Goal: Information Seeking & Learning: Learn about a topic

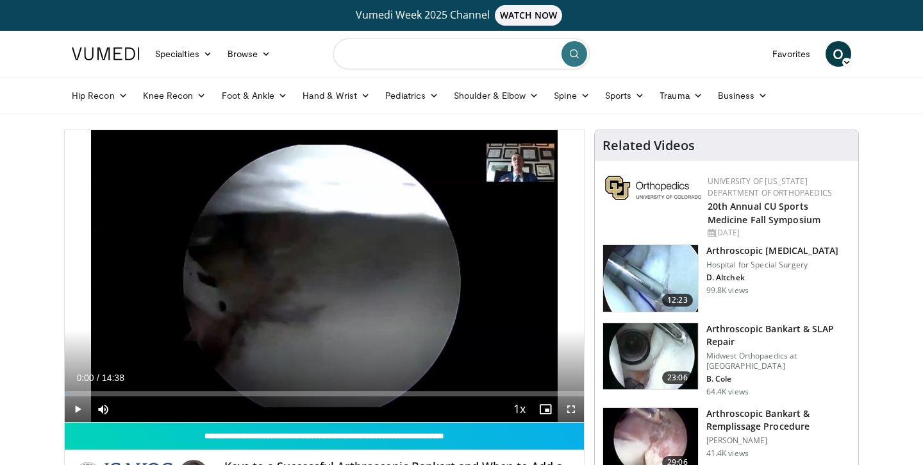
click at [405, 55] on input "Search topics, interventions" at bounding box center [461, 53] width 256 height 31
type input "**********"
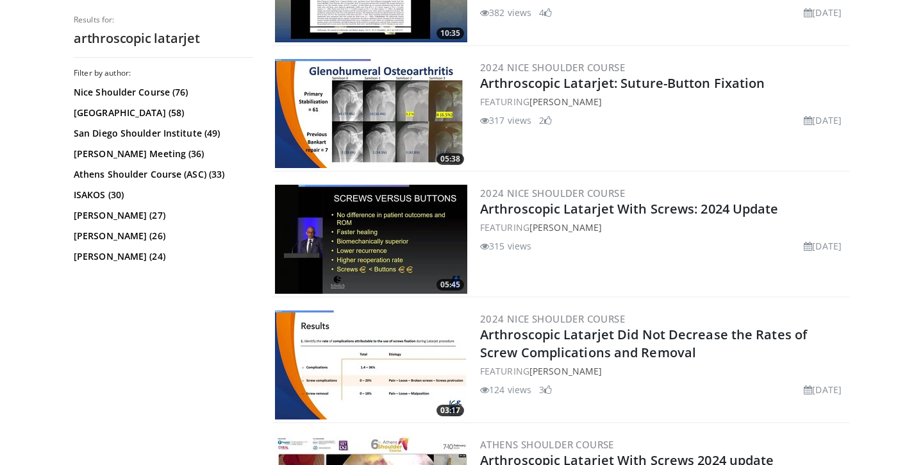
scroll to position [496, 0]
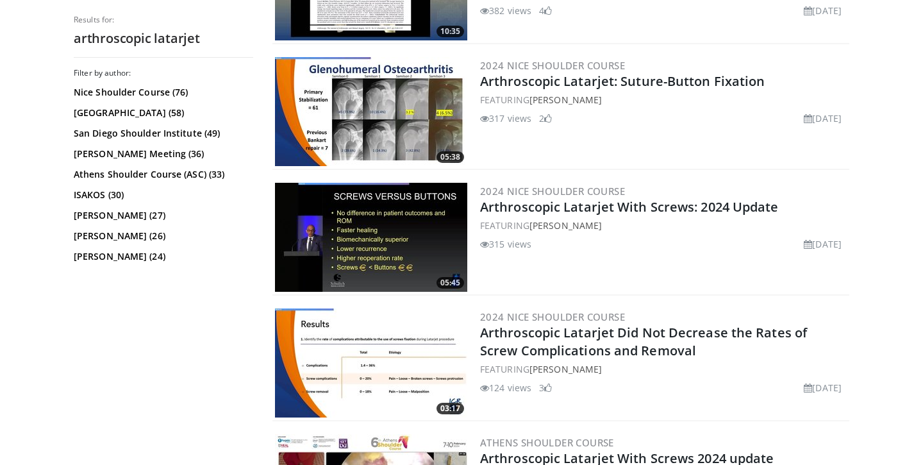
click at [405, 235] on img at bounding box center [371, 237] width 192 height 109
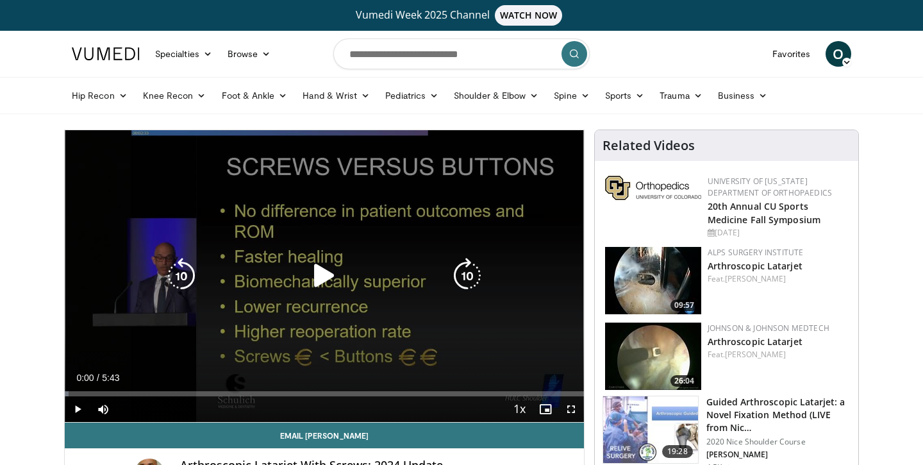
click at [324, 273] on icon "Video Player" at bounding box center [325, 276] width 36 height 36
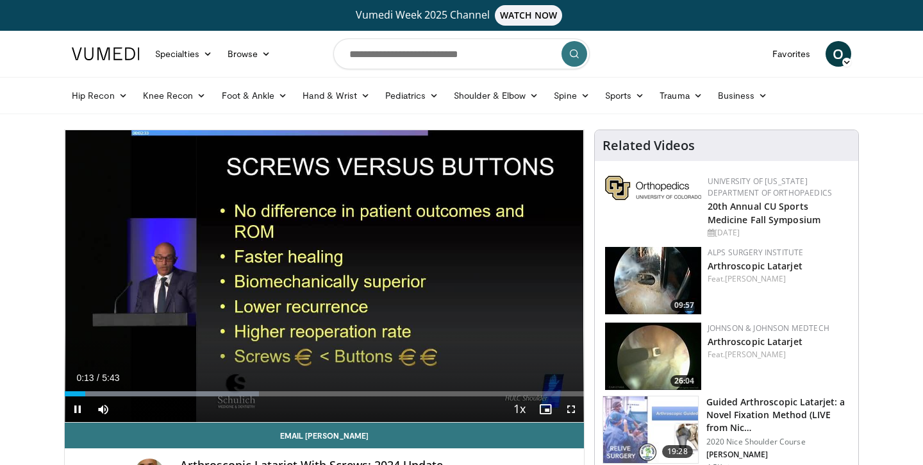
click at [569, 408] on span "Video Player" at bounding box center [572, 409] width 26 height 26
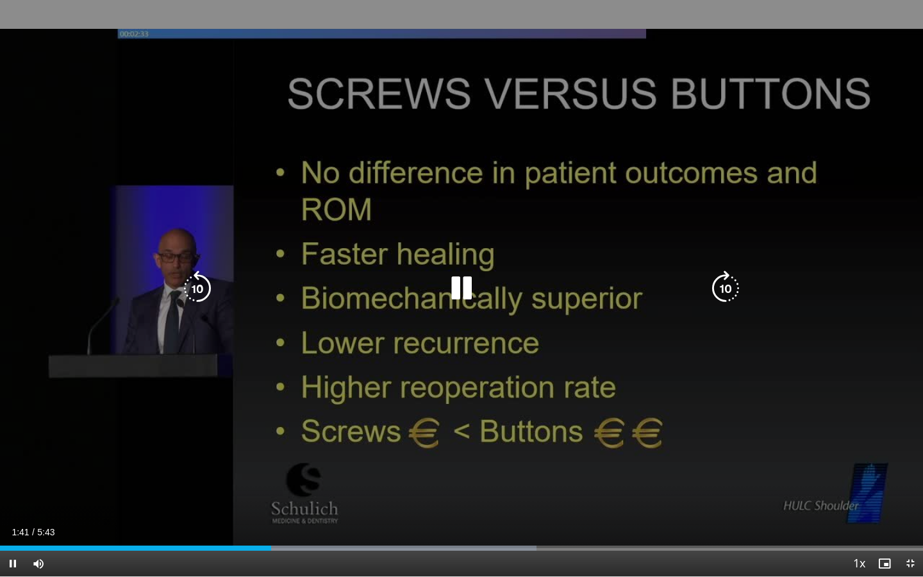
click at [466, 286] on icon "Video Player" at bounding box center [462, 289] width 36 height 36
click at [448, 301] on icon "Video Player" at bounding box center [462, 289] width 36 height 36
click at [337, 191] on div "10 seconds Tap to unmute" at bounding box center [461, 288] width 923 height 576
click at [451, 296] on icon "Video Player" at bounding box center [462, 289] width 36 height 36
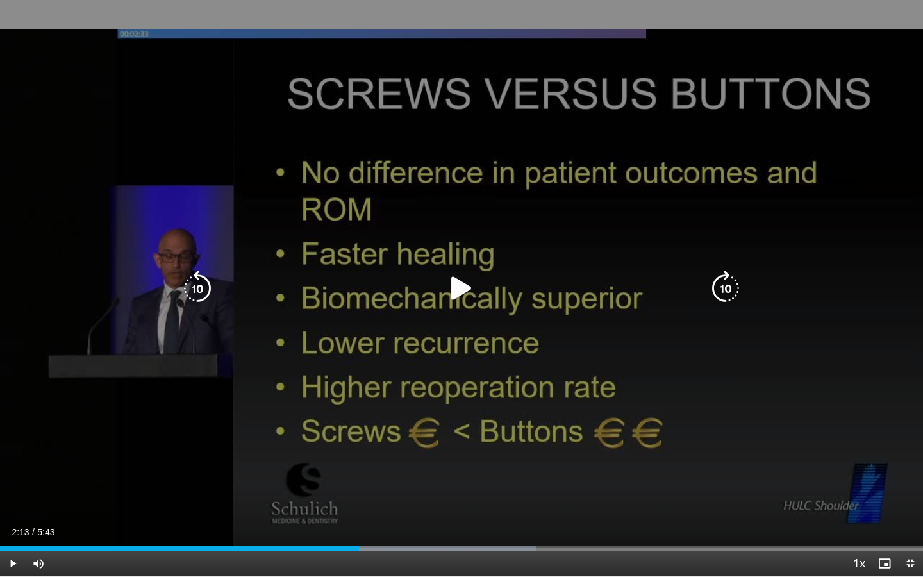
click at [454, 290] on icon "Video Player" at bounding box center [462, 289] width 36 height 36
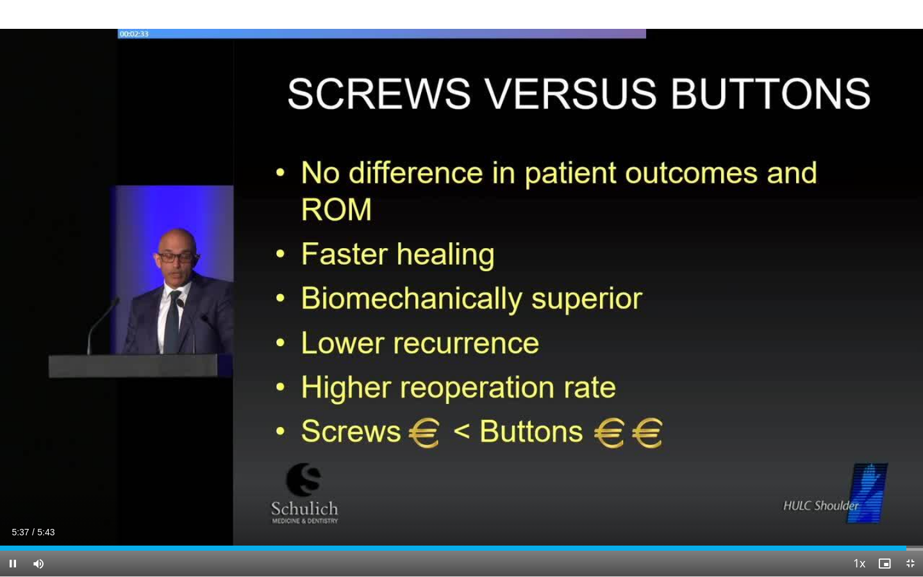
click at [11, 464] on span "Video Player" at bounding box center [13, 564] width 26 height 26
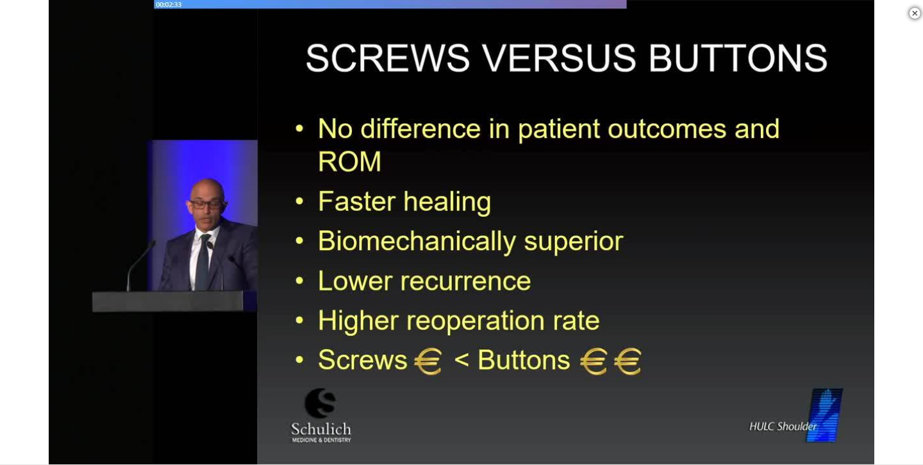
scroll to position [239, 0]
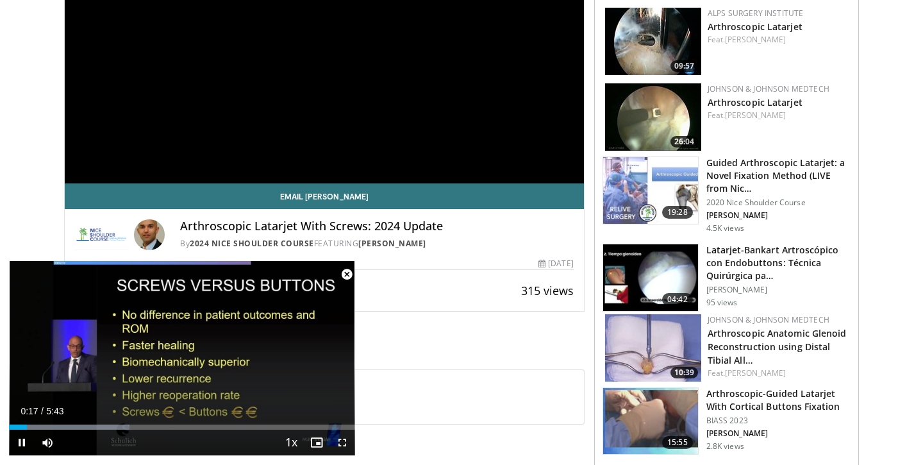
click at [349, 274] on span "Video Player" at bounding box center [347, 275] width 26 height 26
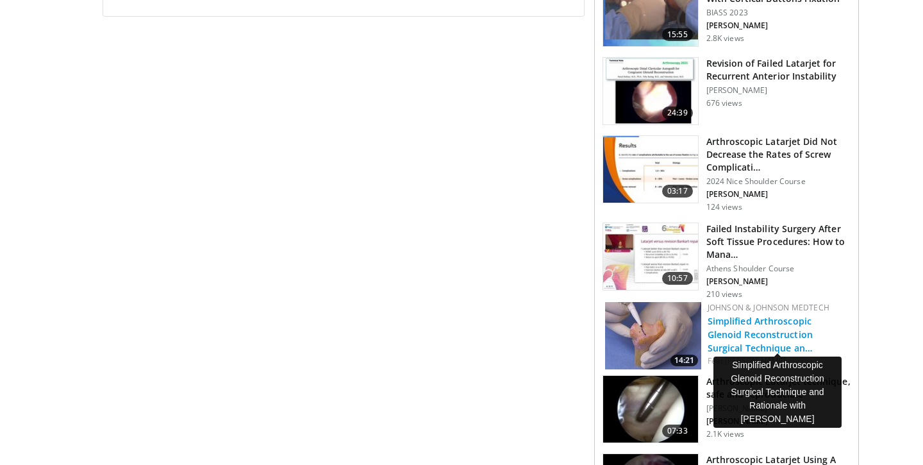
scroll to position [648, 0]
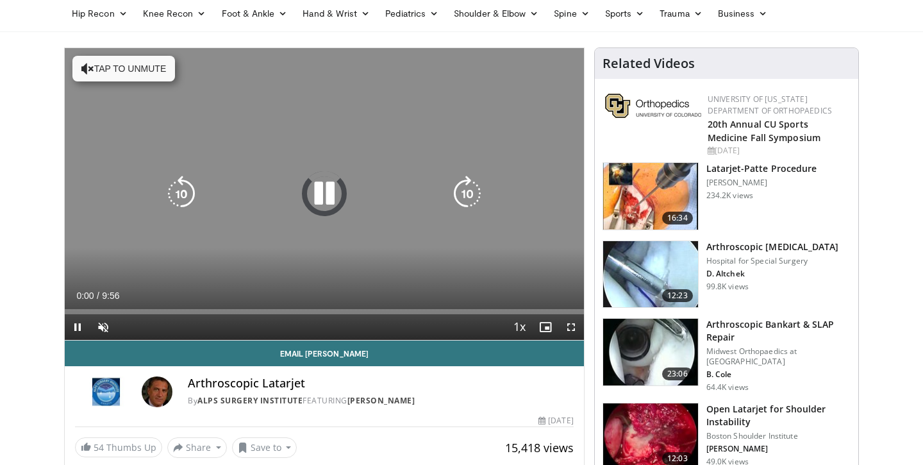
scroll to position [83, 0]
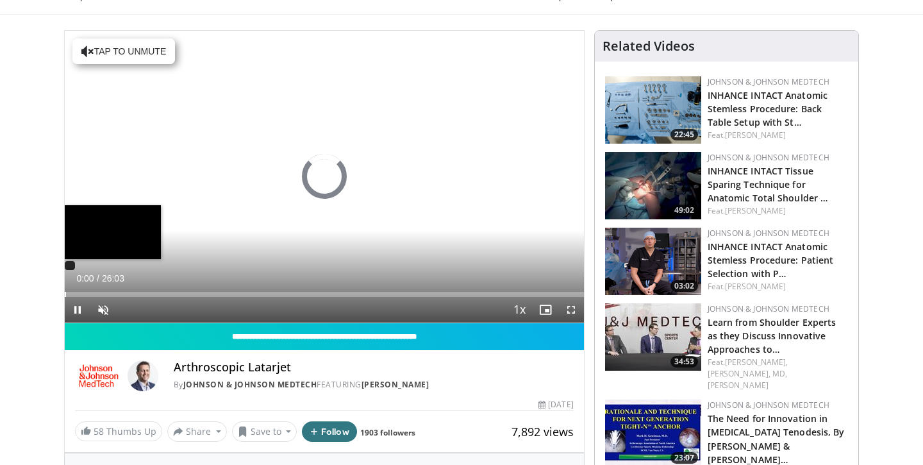
scroll to position [100, 0]
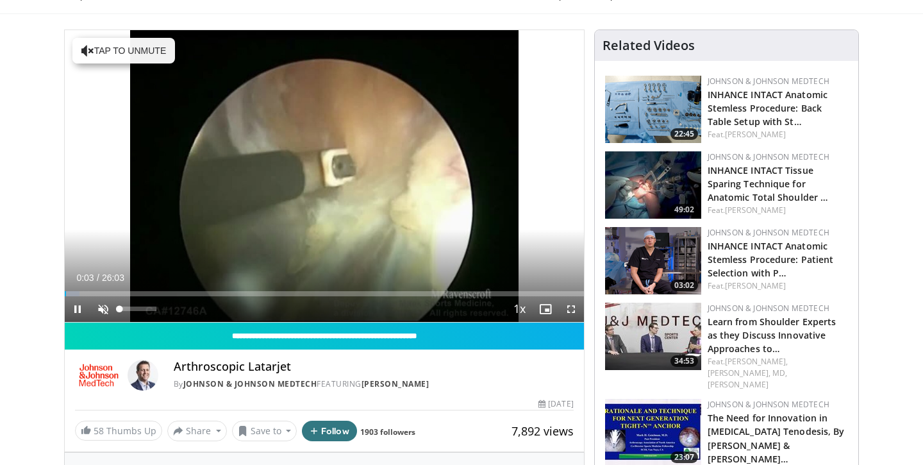
click at [106, 313] on span "Video Player" at bounding box center [103, 309] width 26 height 26
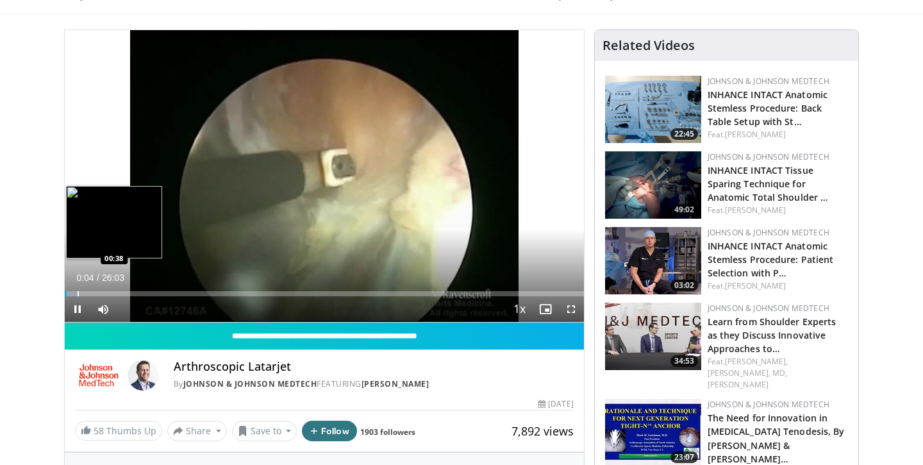
click at [79, 291] on div "Progress Bar" at bounding box center [78, 293] width 1 height 5
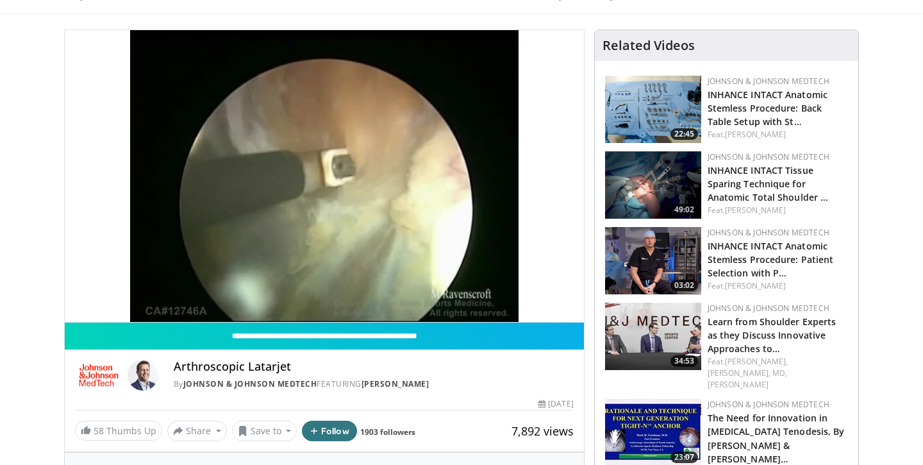
click at [79, 310] on div "10 seconds Tap to unmute" at bounding box center [324, 176] width 519 height 292
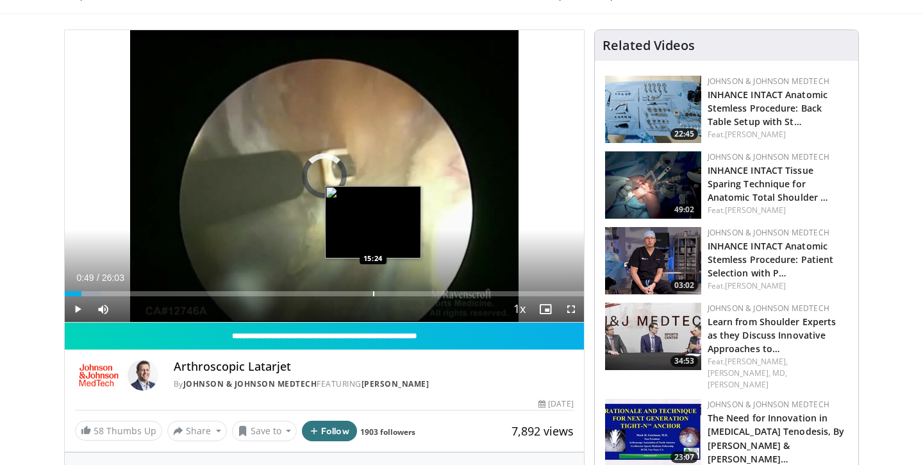
click at [373, 296] on div "Progress Bar" at bounding box center [373, 293] width 1 height 5
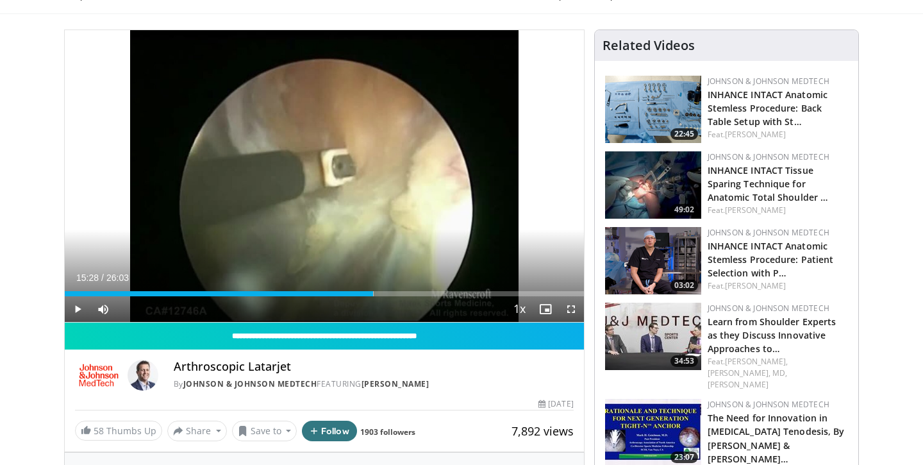
click at [571, 311] on span "Video Player" at bounding box center [572, 309] width 26 height 26
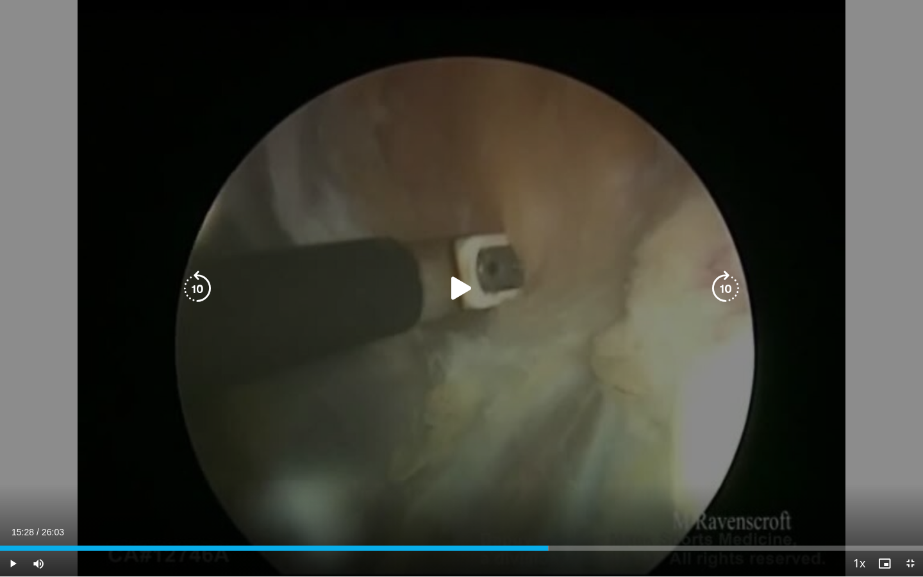
click at [464, 294] on icon "Video Player" at bounding box center [462, 289] width 36 height 36
click at [466, 289] on icon "Video Player" at bounding box center [462, 289] width 36 height 36
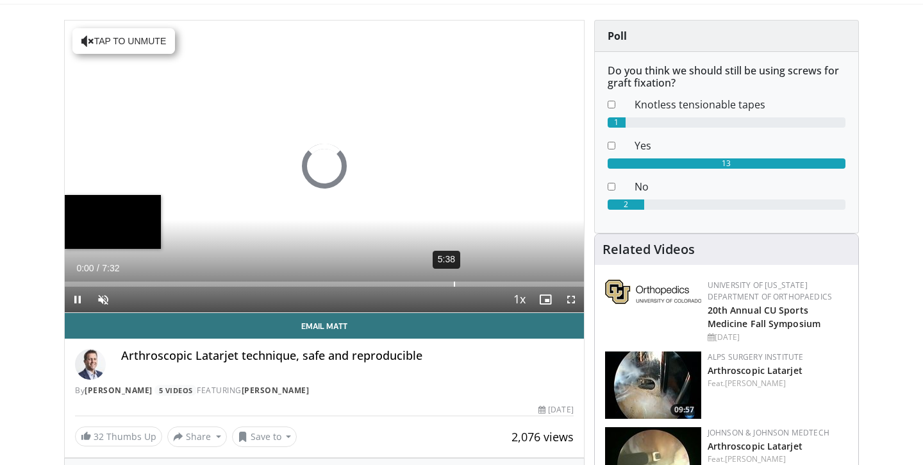
scroll to position [110, 0]
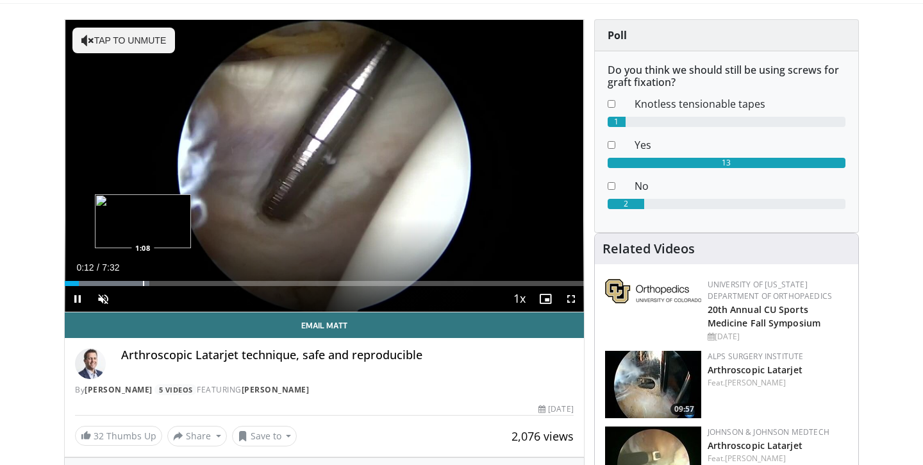
click at [142, 282] on div "Progress Bar" at bounding box center [107, 283] width 85 height 5
click at [179, 282] on div "Progress Bar" at bounding box center [179, 283] width 1 height 5
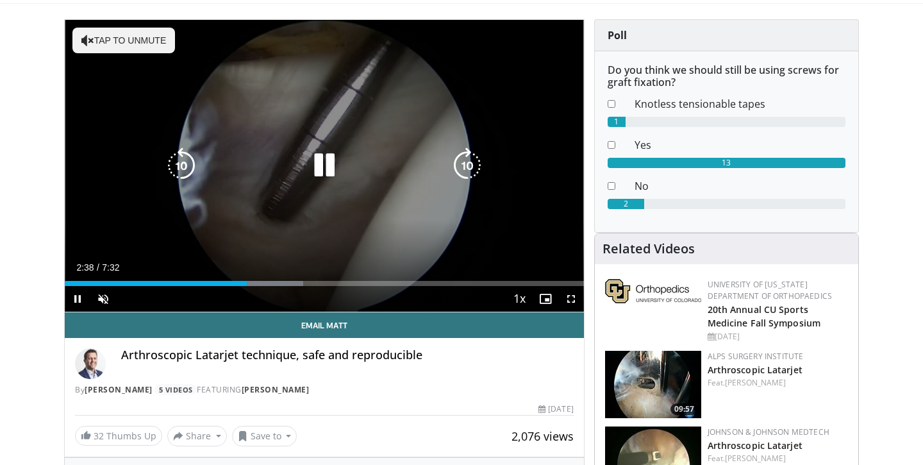
click at [323, 174] on icon "Video Player" at bounding box center [325, 165] width 36 height 36
